Goal: Navigation & Orientation: Understand site structure

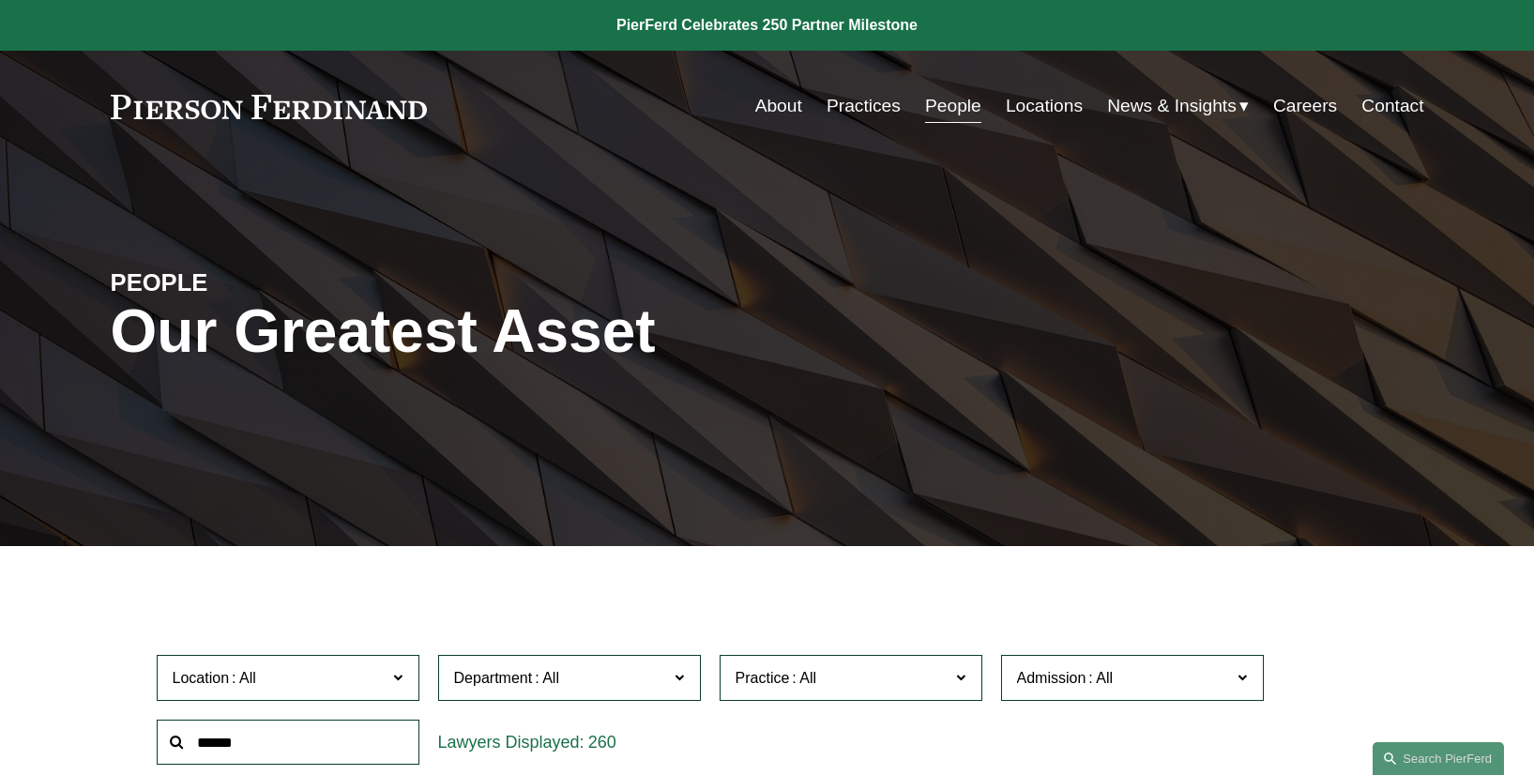
click at [780, 102] on link "About" at bounding box center [778, 106] width 47 height 36
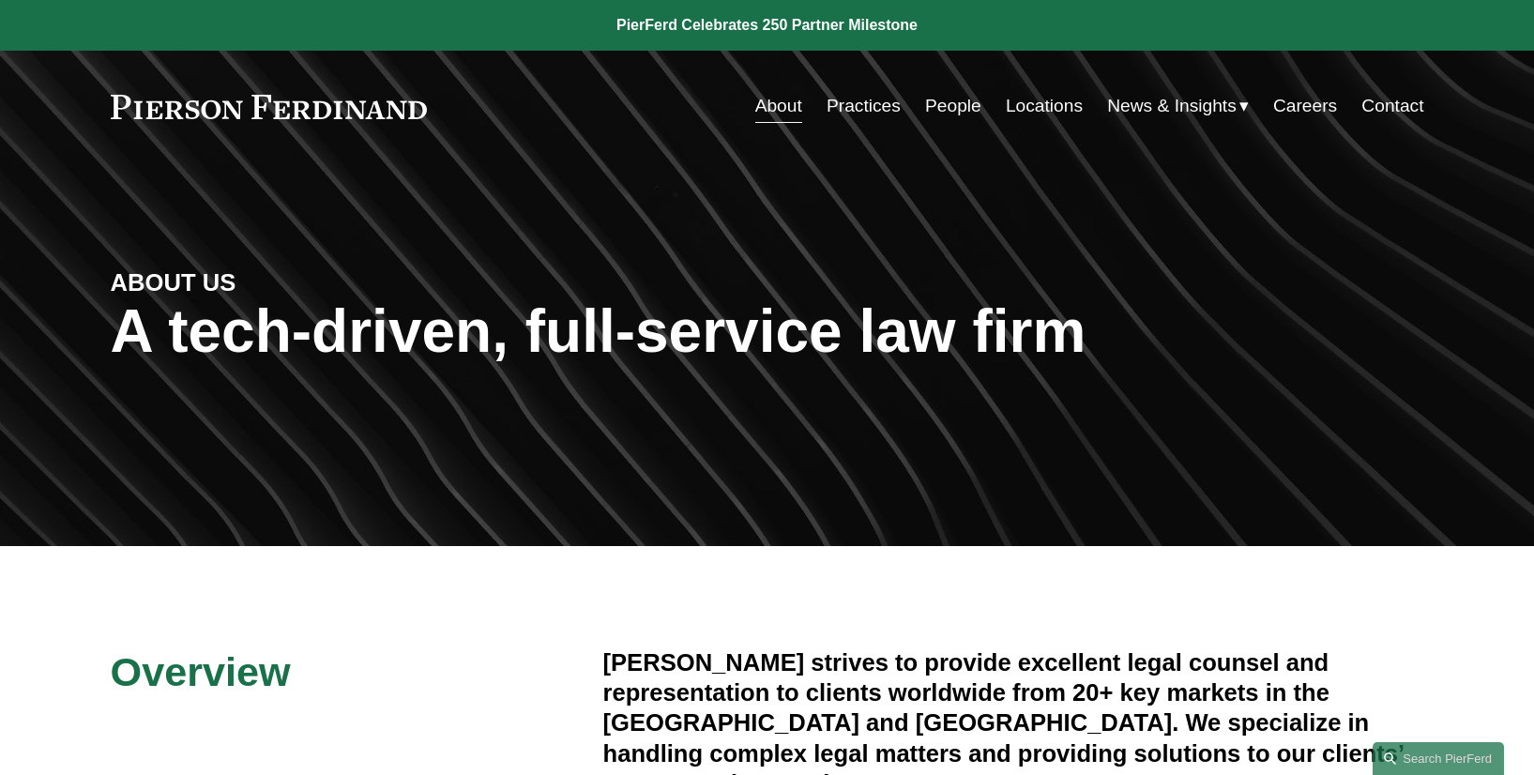
click at [315, 119] on div "About Practices People Locations News & Insights News" at bounding box center [768, 106] width 1314 height 36
click at [233, 109] on link at bounding box center [269, 107] width 317 height 24
